Goal: Task Accomplishment & Management: Manage account settings

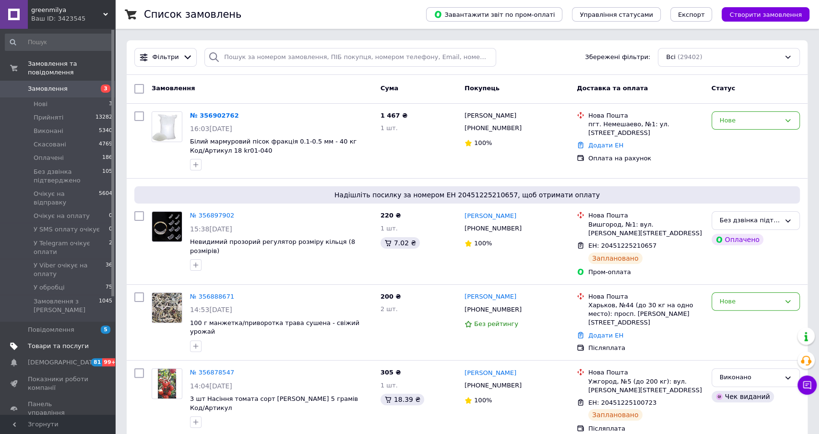
click at [75, 342] on span "Товари та послуги" at bounding box center [58, 346] width 61 height 9
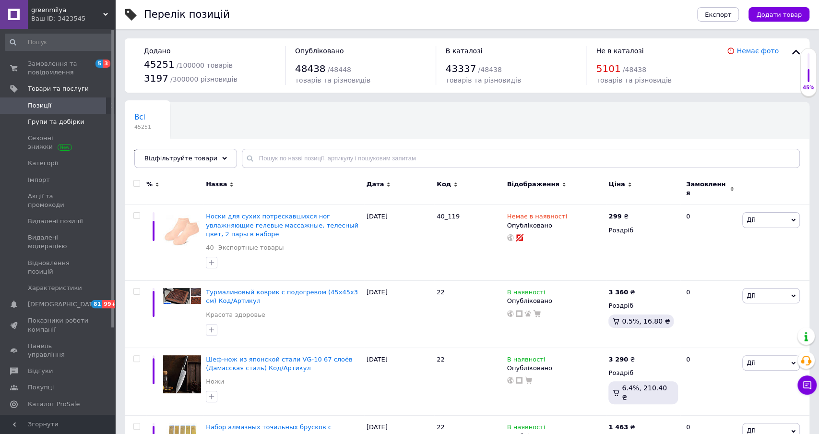
click at [73, 125] on span "Групи та добірки" at bounding box center [56, 122] width 57 height 9
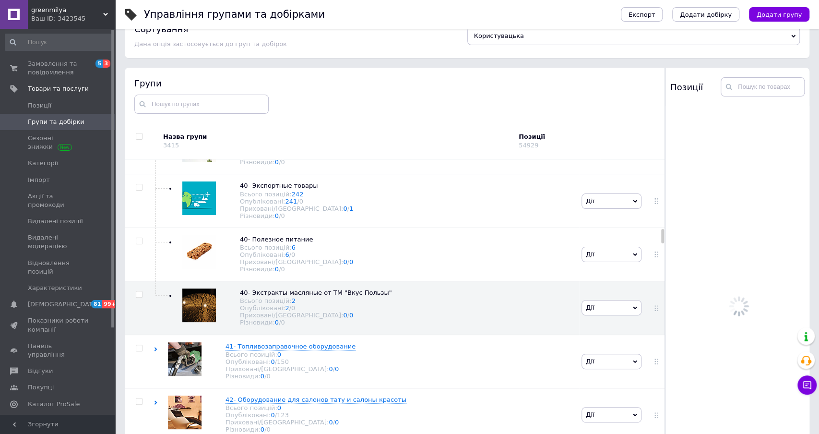
scroll to position [1486, 0]
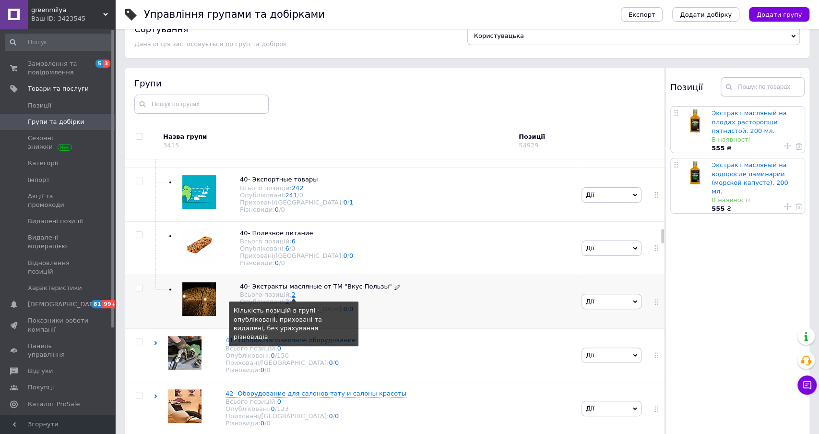
click at [292, 298] on link "2" at bounding box center [294, 294] width 4 height 7
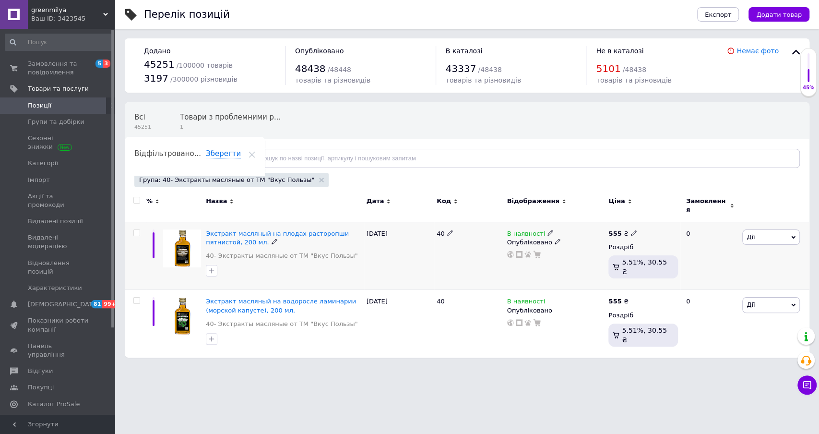
click at [761, 230] on span "Дії" at bounding box center [771, 236] width 58 height 15
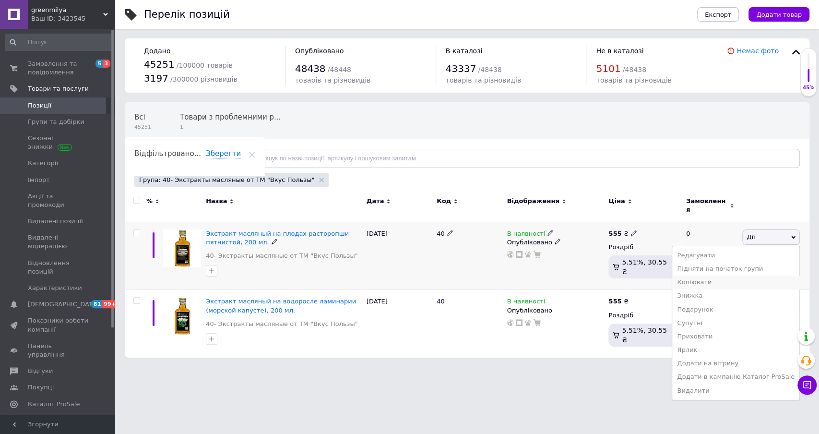
click at [704, 275] on li "Копіювати" at bounding box center [735, 281] width 127 height 13
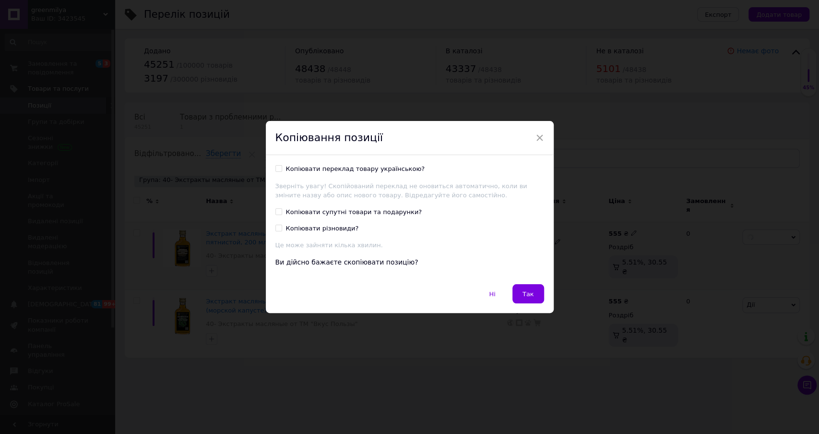
click at [276, 170] on input "Копіювати переклад товару українською?" at bounding box center [278, 168] width 6 height 6
checkbox input "true"
click at [531, 287] on button "Так" at bounding box center [528, 293] width 32 height 19
